Goal: Information Seeking & Learning: Learn about a topic

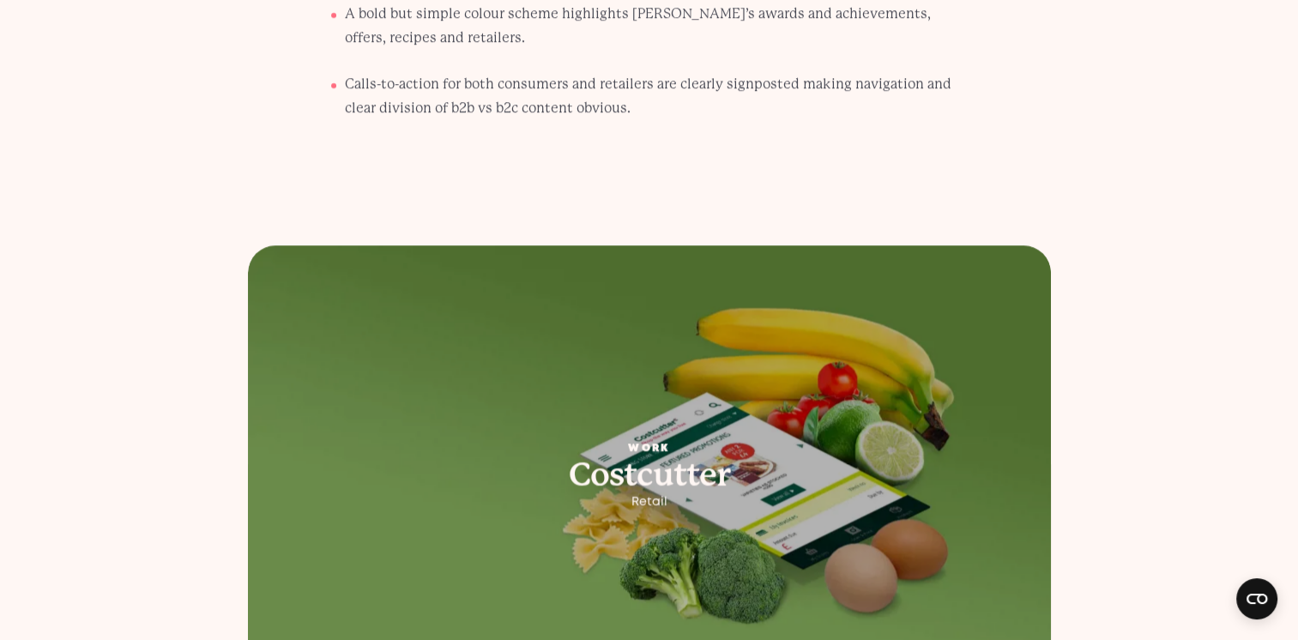
scroll to position [5921, 0]
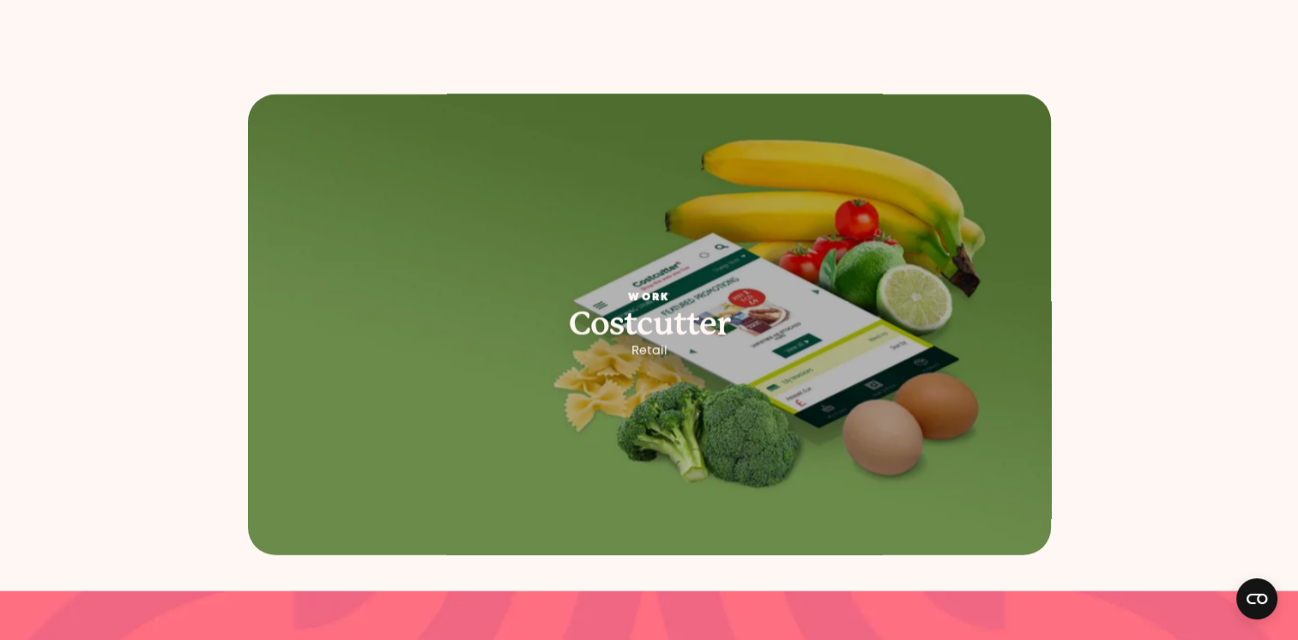
click at [668, 234] on picture at bounding box center [649, 325] width 844 height 484
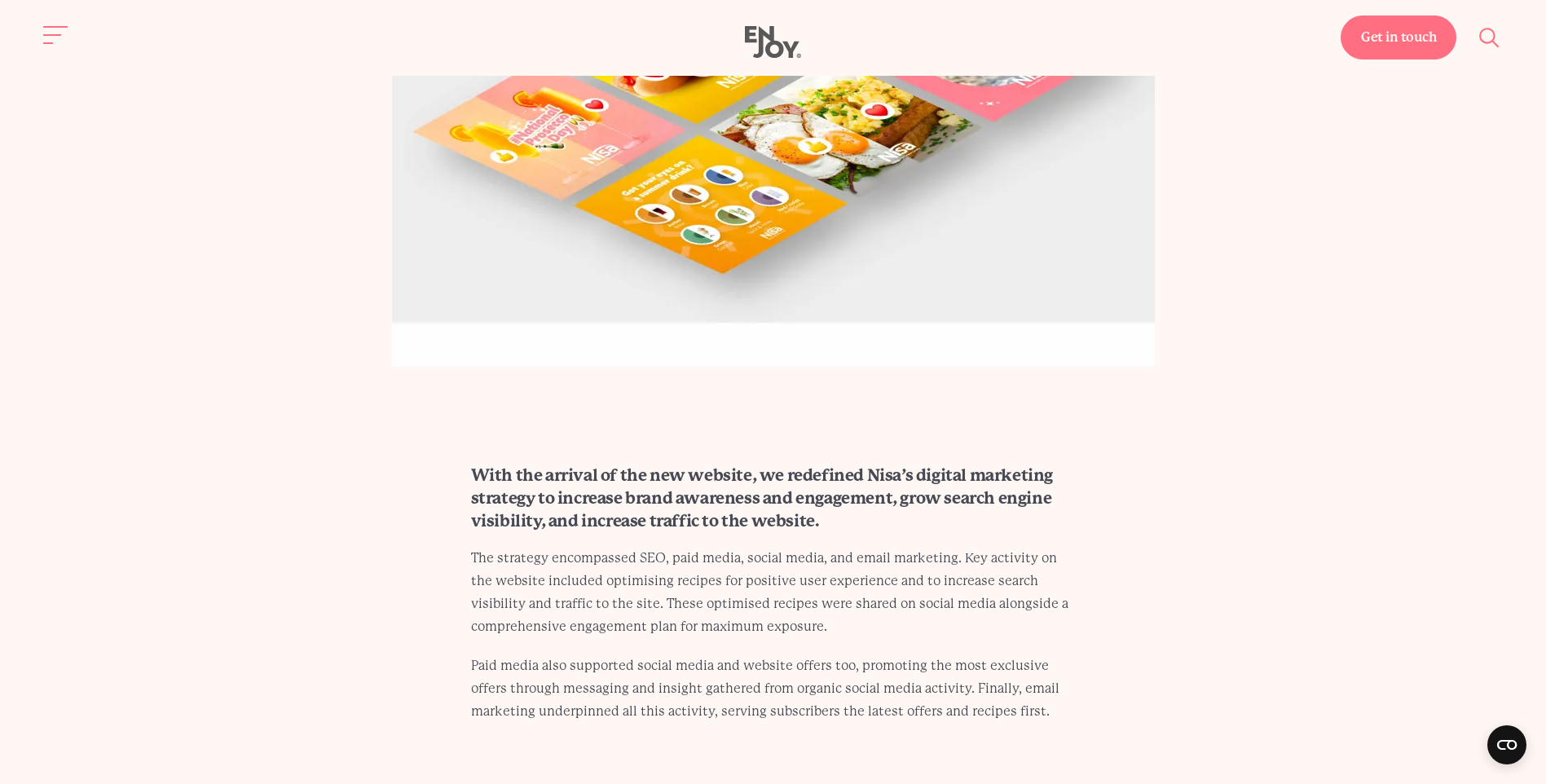
scroll to position [3734, 0]
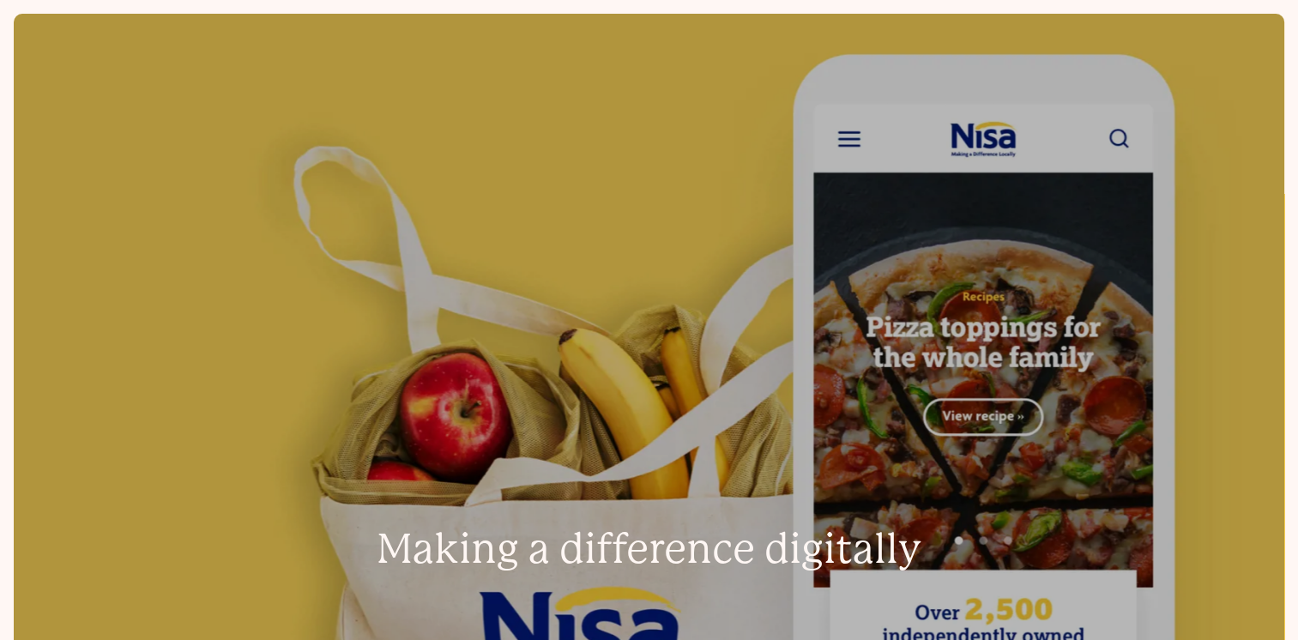
scroll to position [515, 0]
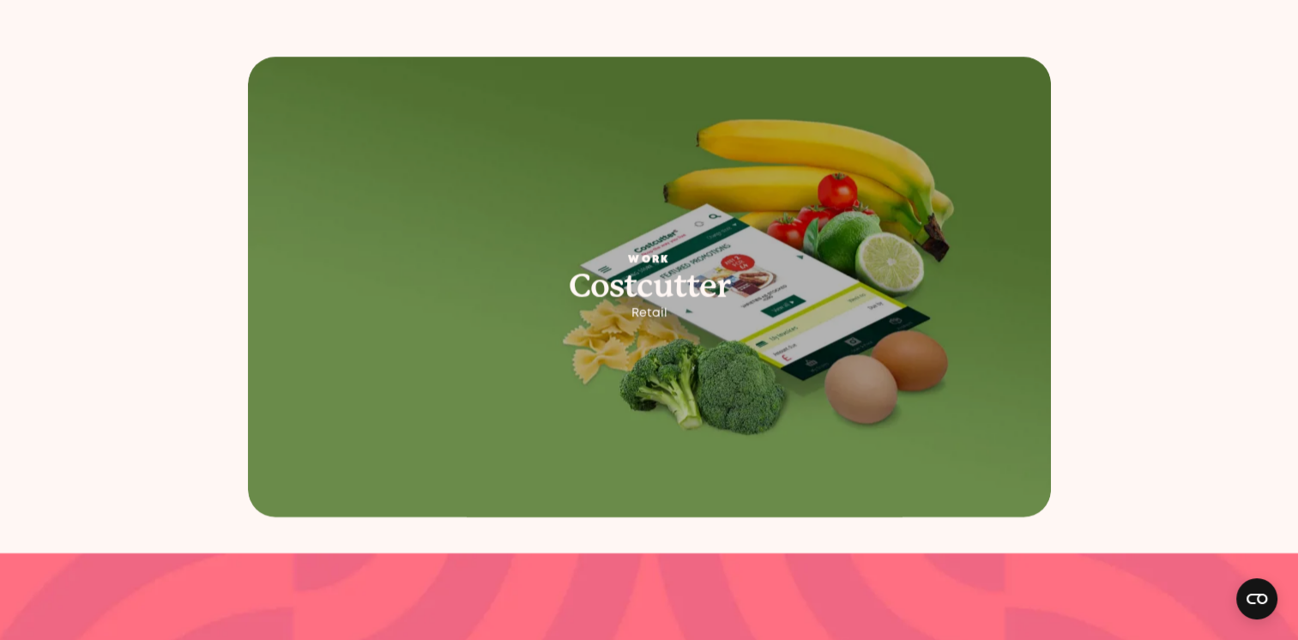
scroll to position [6093, 0]
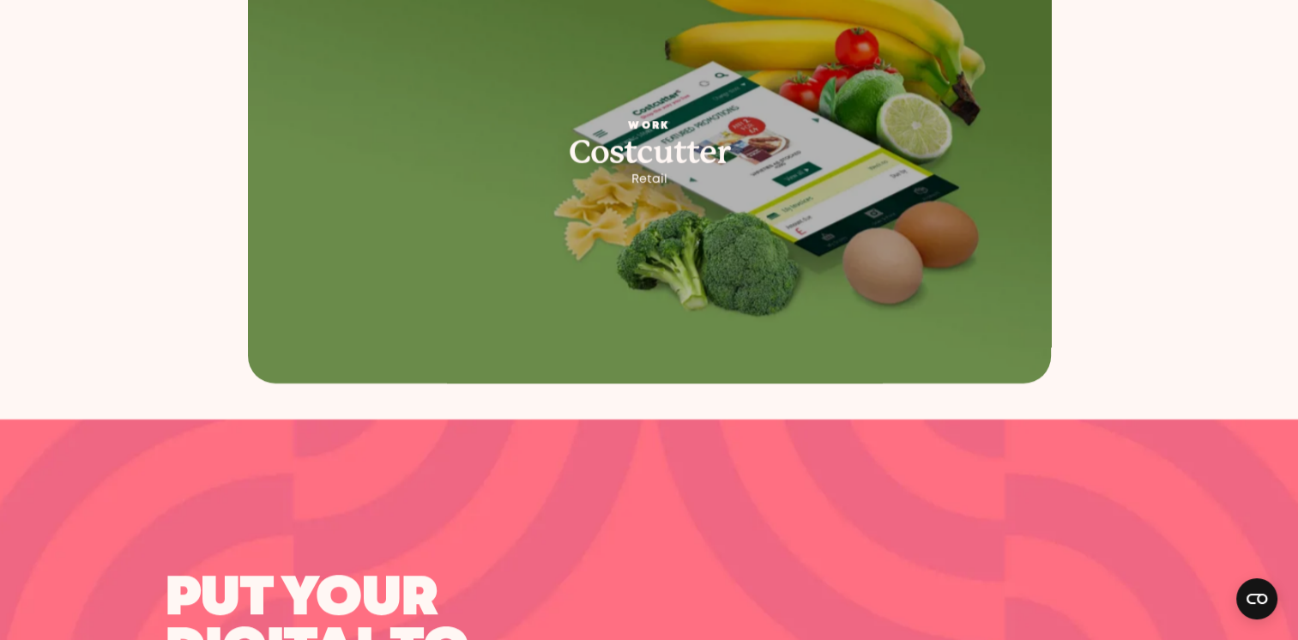
click at [691, 170] on picture at bounding box center [649, 154] width 844 height 484
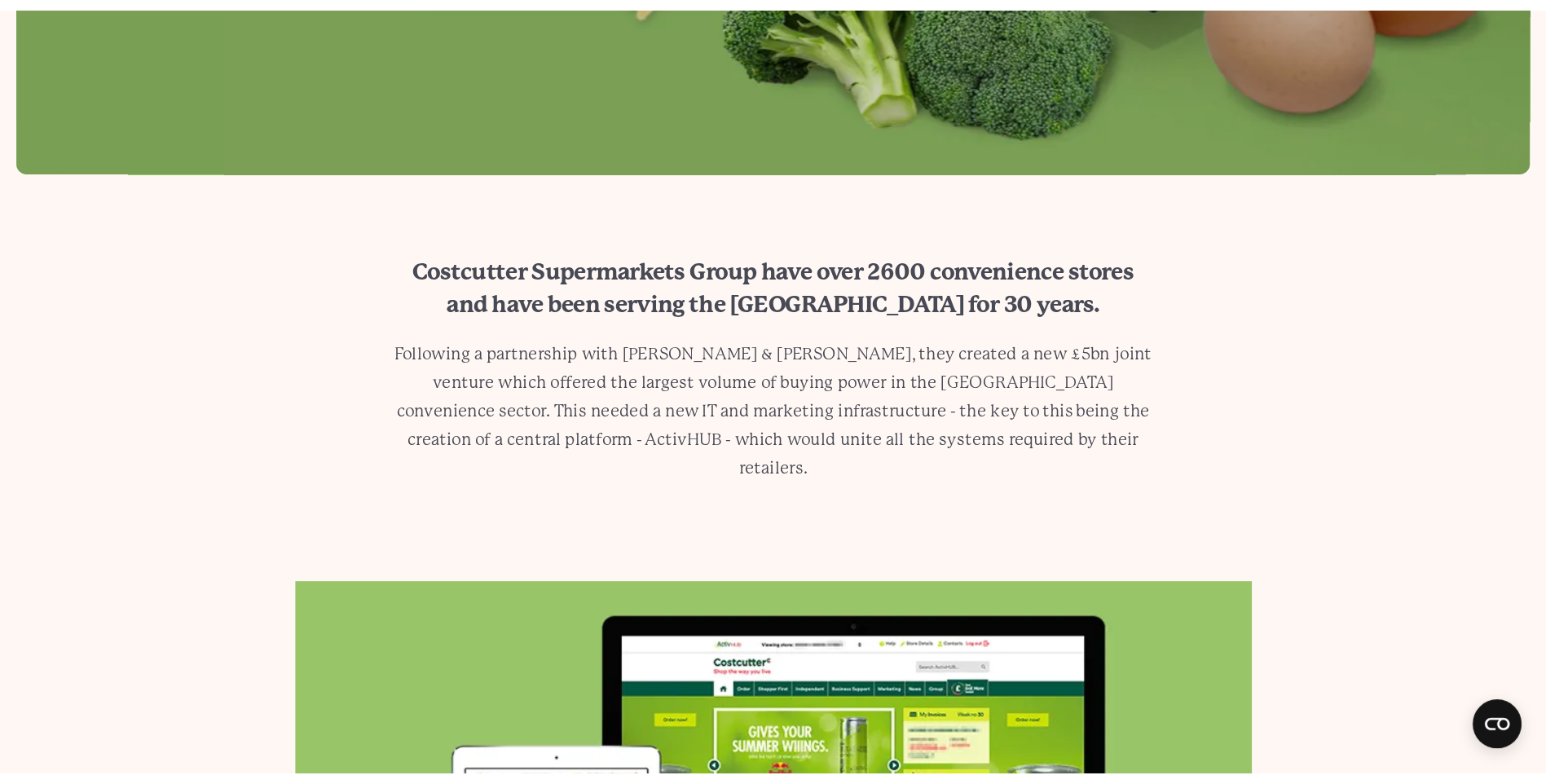
scroll to position [1140, 0]
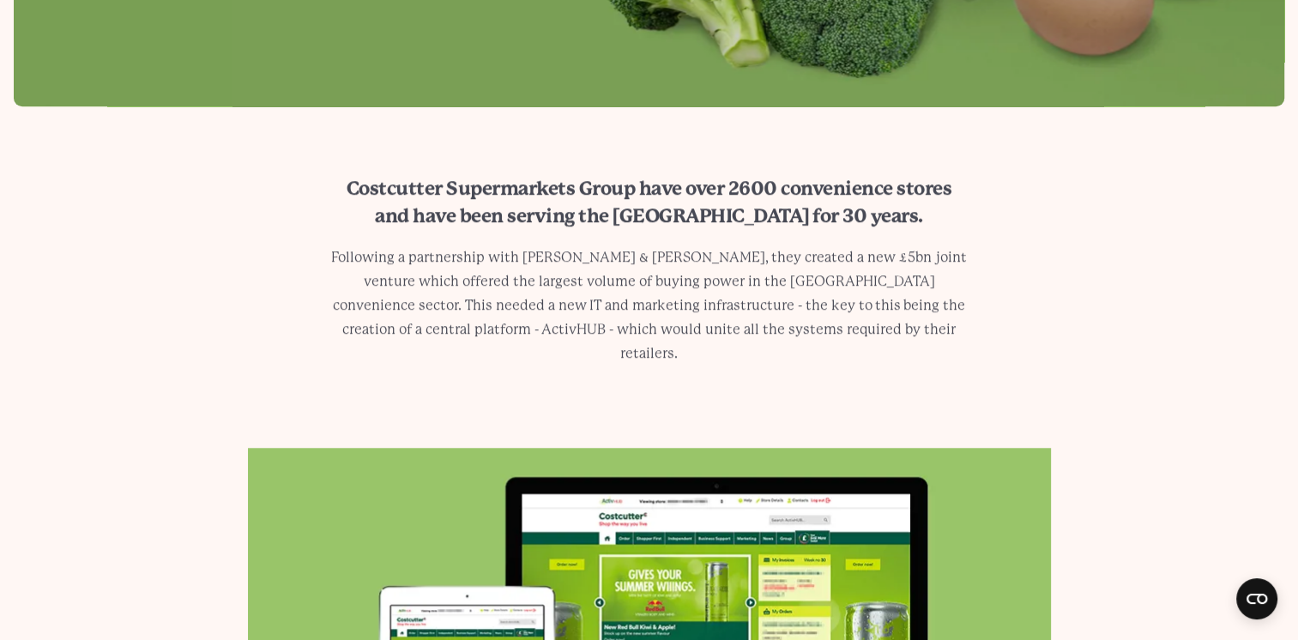
click at [558, 251] on p "Following a partnership with [PERSON_NAME] & [PERSON_NAME], they created a new …" at bounding box center [649, 305] width 637 height 120
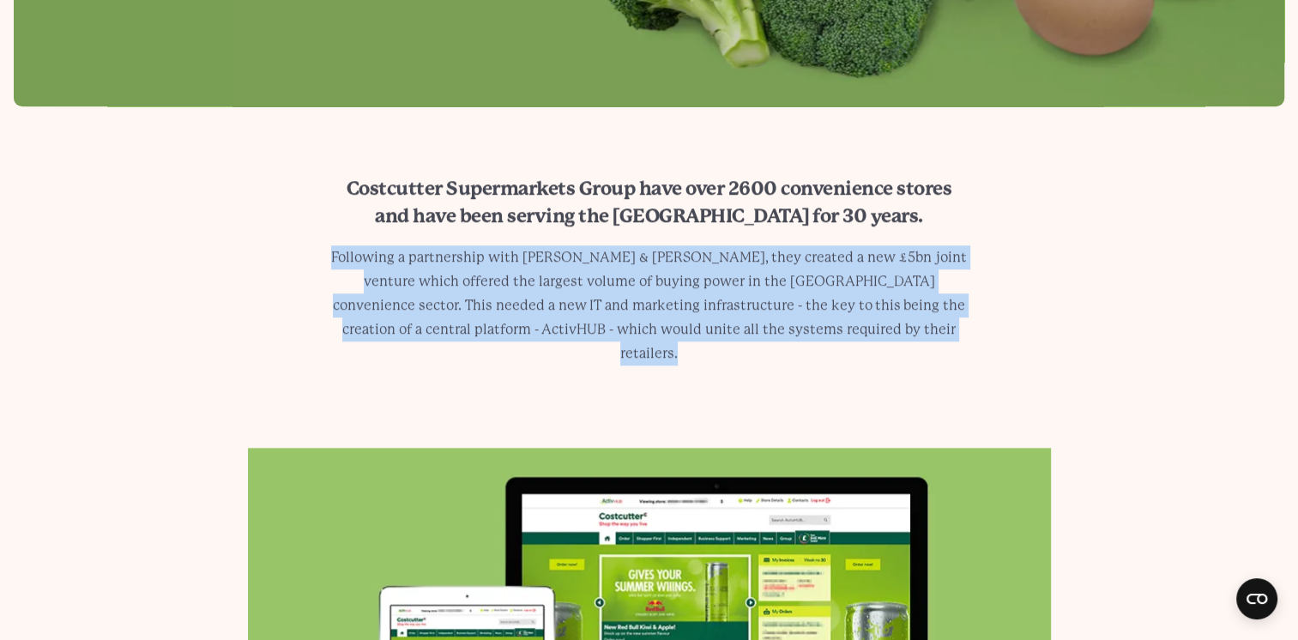
click at [558, 251] on p "Following a partnership with [PERSON_NAME] & [PERSON_NAME], they created a new …" at bounding box center [649, 305] width 637 height 120
drag, startPoint x: 558, startPoint y: 251, endPoint x: 619, endPoint y: 251, distance: 60.9
click at [614, 251] on p "Following a partnership with [PERSON_NAME] & [PERSON_NAME], they created a new …" at bounding box center [649, 305] width 637 height 120
click at [624, 262] on p "Following a partnership with [PERSON_NAME] & [PERSON_NAME], they created a new …" at bounding box center [649, 305] width 637 height 120
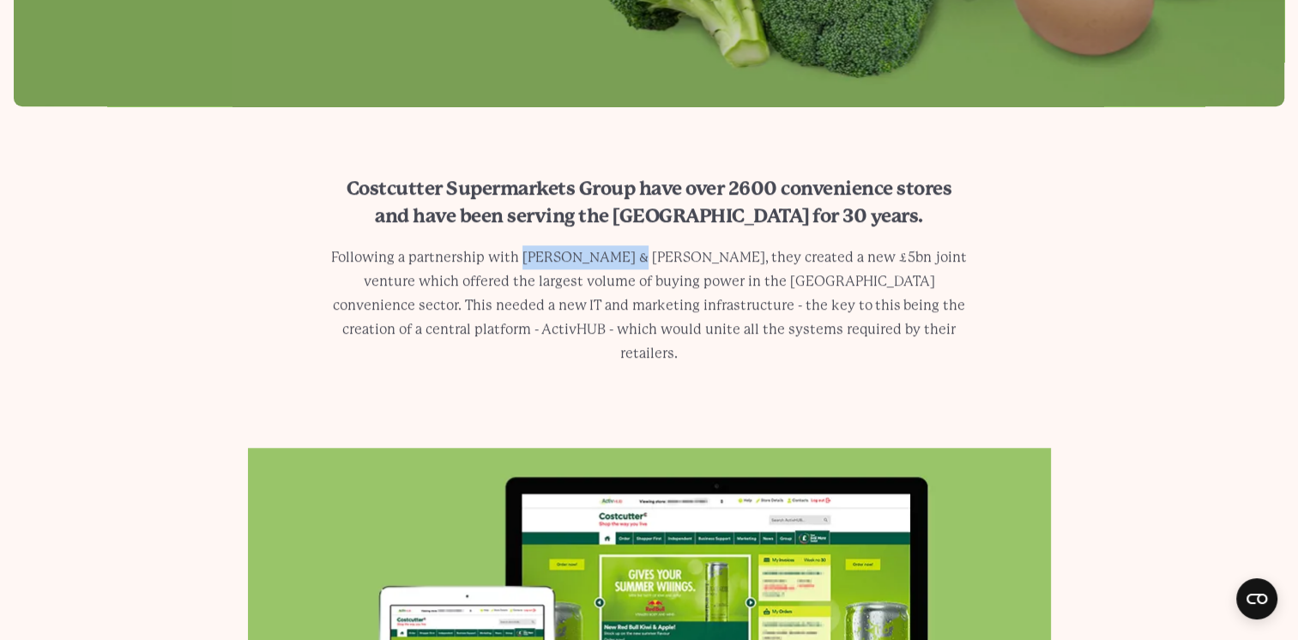
drag, startPoint x: 623, startPoint y: 260, endPoint x: 522, endPoint y: 245, distance: 102.3
click at [522, 245] on p "Following a partnership with [PERSON_NAME] & [PERSON_NAME], they created a new …" at bounding box center [649, 305] width 637 height 120
copy p "[PERSON_NAME] & [PERSON_NAME]"
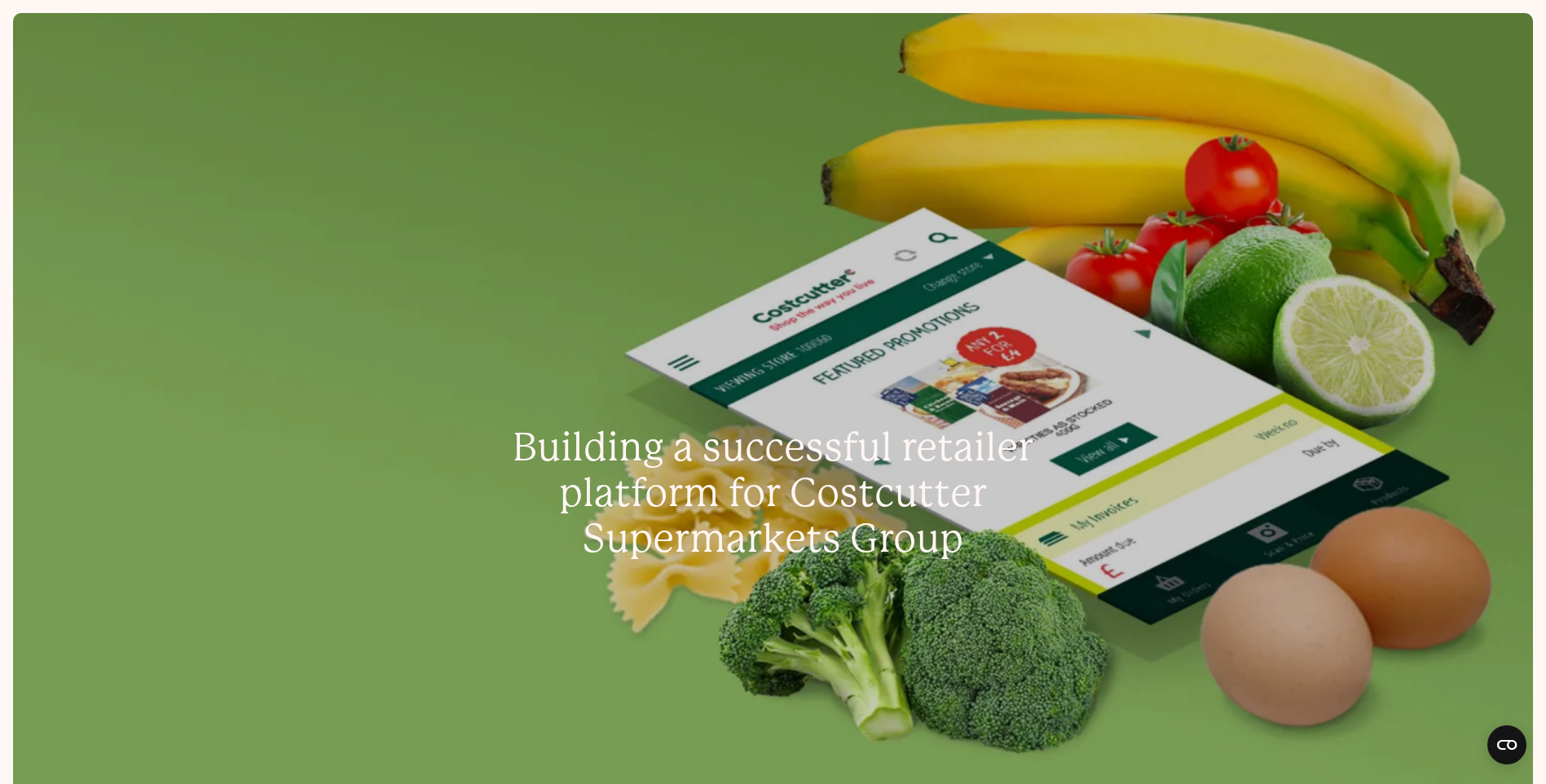
scroll to position [651, 0]
